Goal: Find specific page/section: Find specific page/section

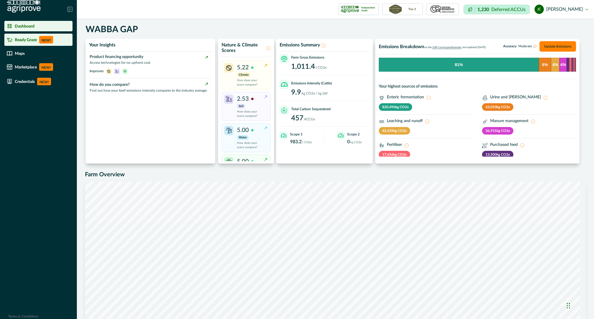
click at [29, 43] on div "Ready Graze NEW!" at bounding box center [39, 40] width 64 height 8
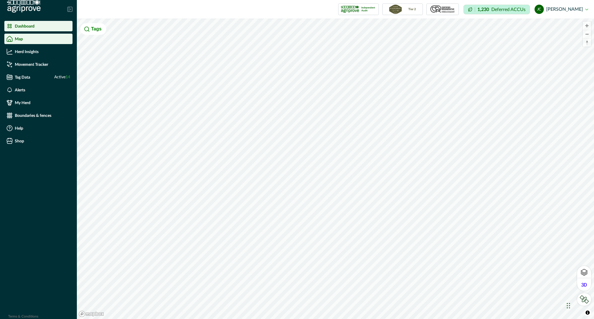
click at [32, 27] on p "Dashboard" at bounding box center [25, 26] width 20 height 5
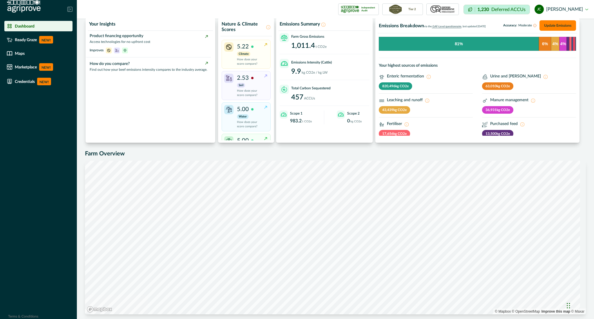
scroll to position [24, 0]
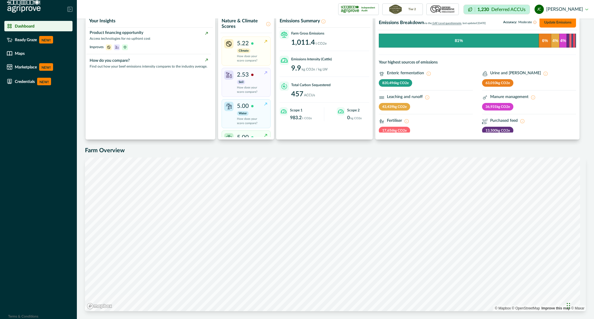
click at [36, 29] on div "Dashboard" at bounding box center [39, 26] width 64 height 6
click at [21, 53] on p "Maps" at bounding box center [20, 53] width 10 height 5
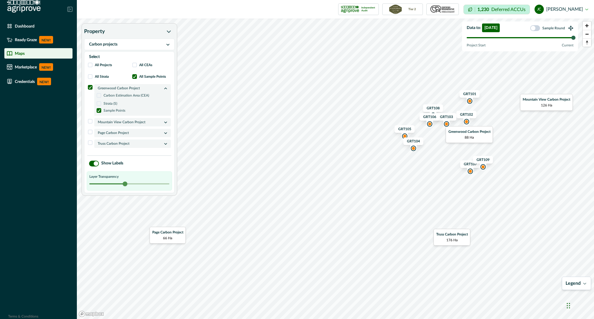
drag, startPoint x: 124, startPoint y: 186, endPoint x: 129, endPoint y: 186, distance: 5.2
click at [129, 186] on div "Layer Transparency" at bounding box center [129, 180] width 85 height 19
click at [128, 184] on div at bounding box center [129, 184] width 80 height 5
click at [100, 103] on span at bounding box center [99, 103] width 5 height 5
click at [135, 66] on span at bounding box center [134, 65] width 5 height 5
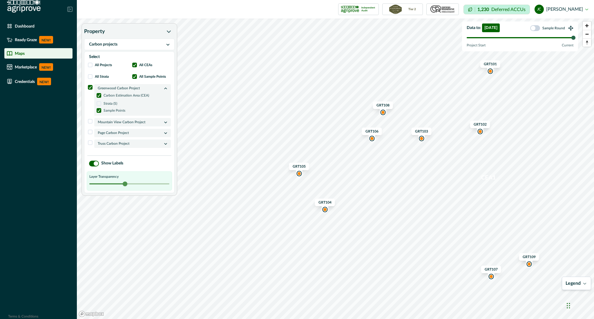
click at [324, 209] on div "Map marker" at bounding box center [325, 209] width 4 height 4
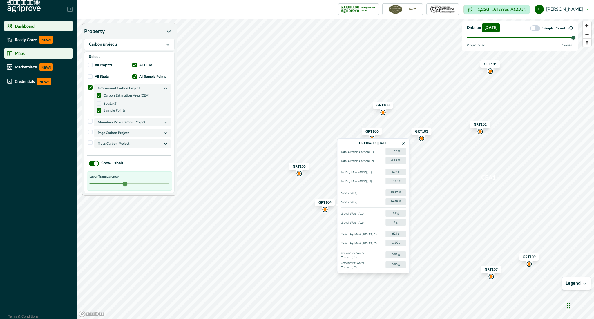
click at [34, 30] on li "Dashboard" at bounding box center [38, 26] width 68 height 10
